Goal: Information Seeking & Learning: Learn about a topic

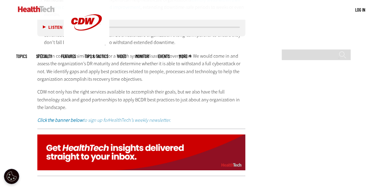
scroll to position [970, 0]
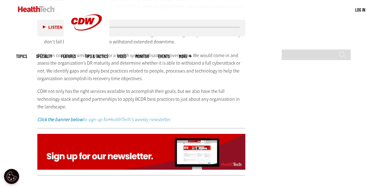
click at [376, 94] on div "Become an Insider Sign up today to receive premium content! Sign Up MENU Log in…" at bounding box center [192, 36] width 384 height 2012
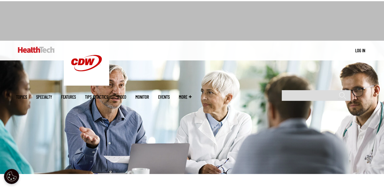
scroll to position [14, 0]
click at [36, 52] on img at bounding box center [36, 50] width 37 height 6
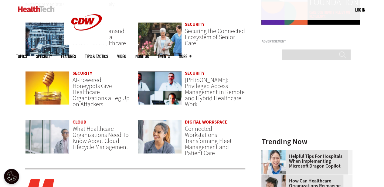
scroll to position [456, 0]
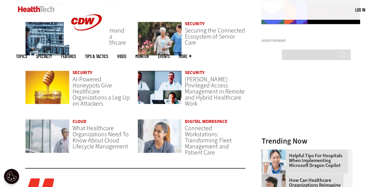
click at [246, 87] on main "Security AI Makes Penetration Testing More Powerful for Healthcare Organization…" at bounding box center [192, 144] width 352 height 656
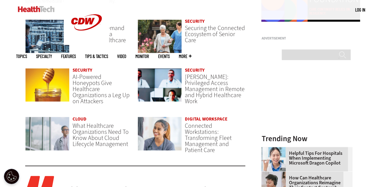
scroll to position [459, 0]
click at [57, 36] on img at bounding box center [47, 36] width 45 height 34
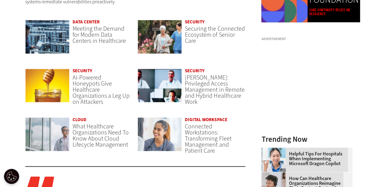
click at [49, 41] on img at bounding box center [47, 37] width 45 height 34
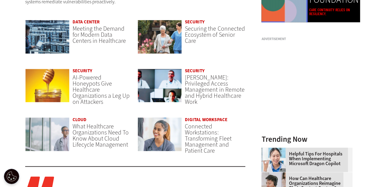
scroll to position [458, 0]
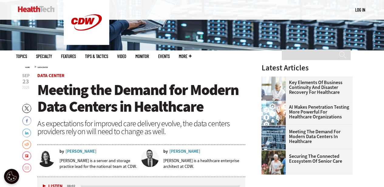
scroll to position [137, 0]
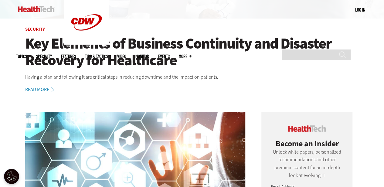
scroll to position [174, 0]
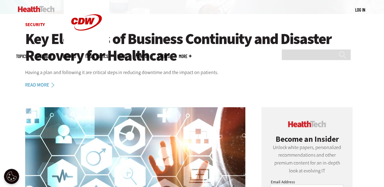
click at [47, 10] on img at bounding box center [36, 9] width 37 height 6
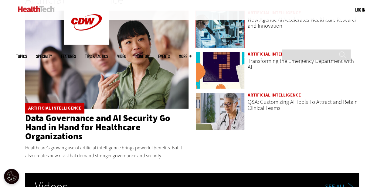
scroll to position [945, 0]
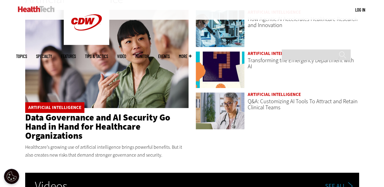
click at [114, 80] on img at bounding box center [106, 59] width 163 height 98
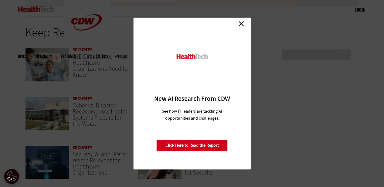
scroll to position [1258, 0]
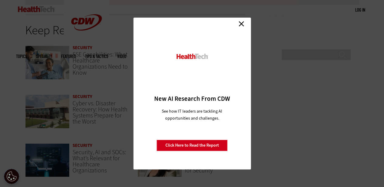
click at [242, 24] on link "Close" at bounding box center [241, 23] width 9 height 9
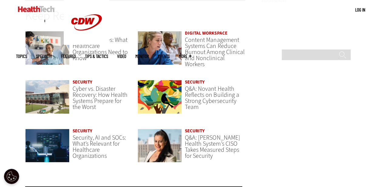
scroll to position [1273, 0]
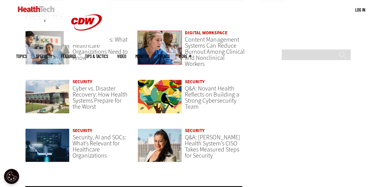
click at [159, 42] on img at bounding box center [160, 48] width 45 height 34
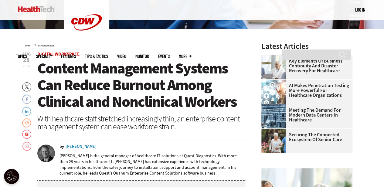
scroll to position [160, 0]
